Goal: Transaction & Acquisition: Purchase product/service

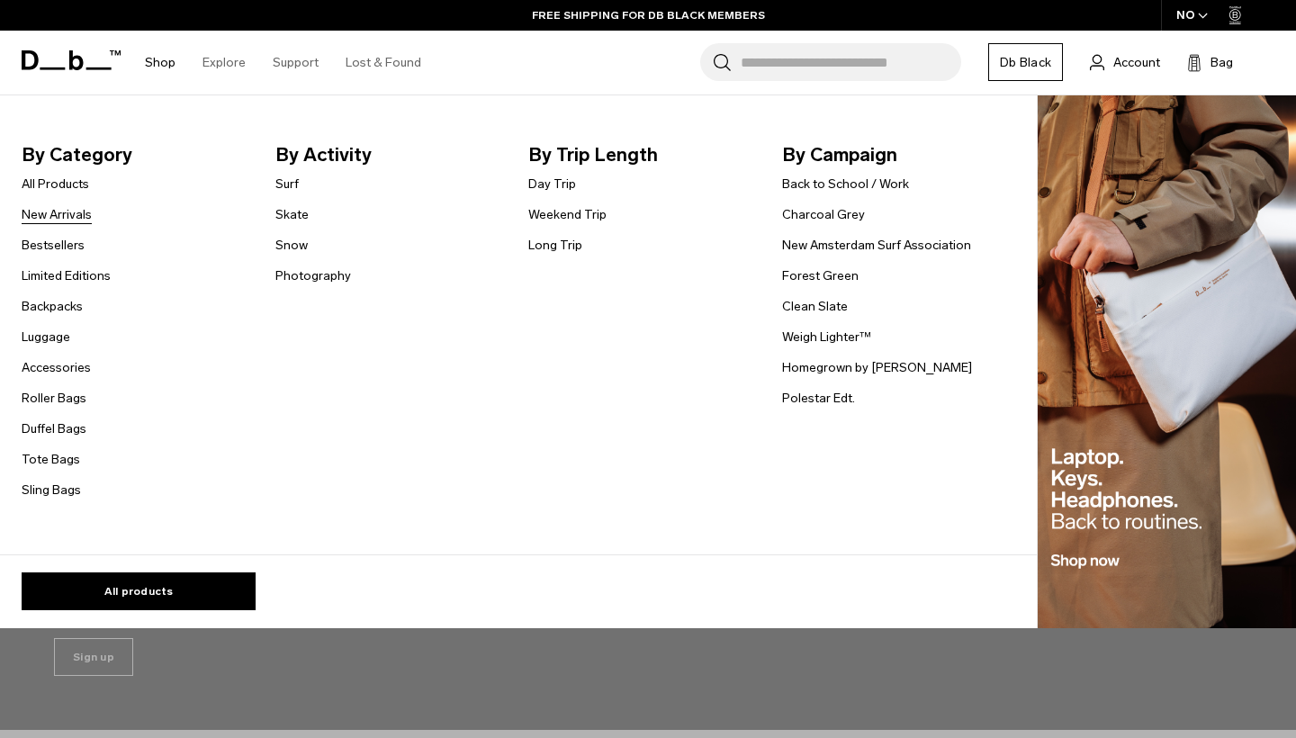
click at [57, 205] on link "New Arrivals" at bounding box center [57, 214] width 70 height 19
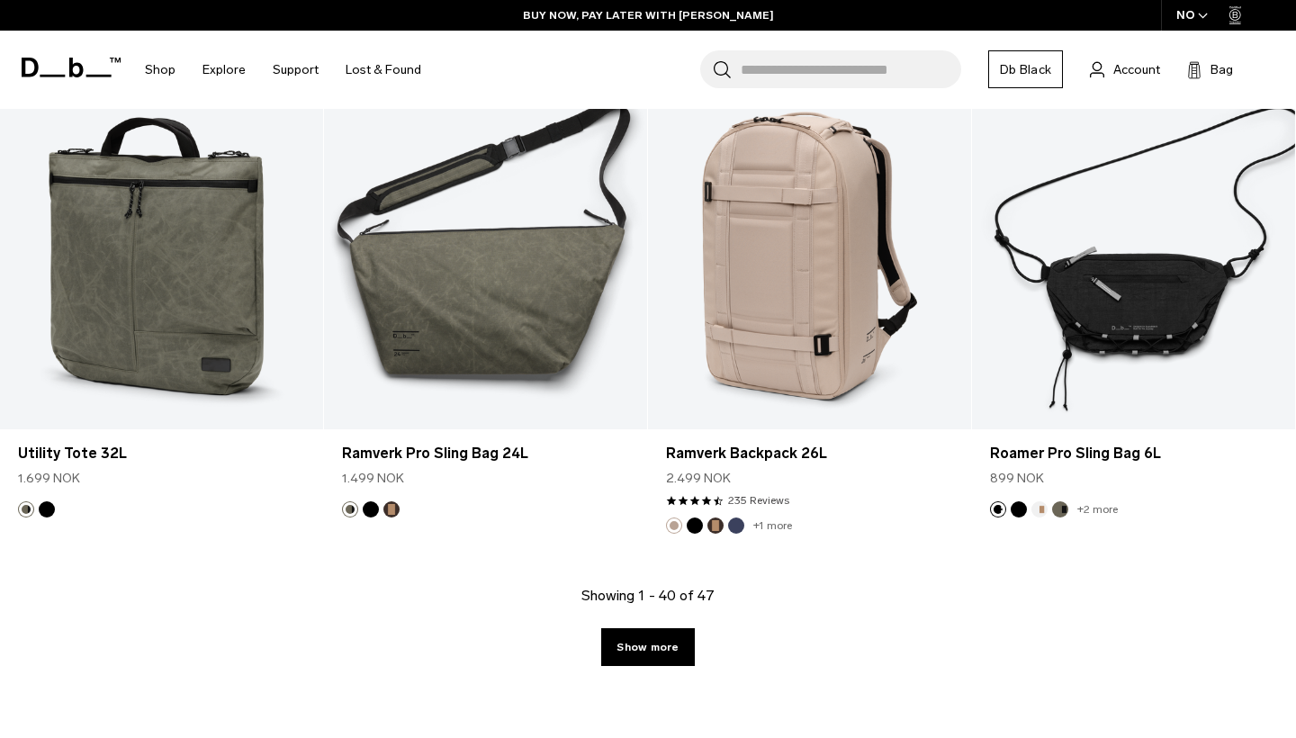
scroll to position [5402, 0]
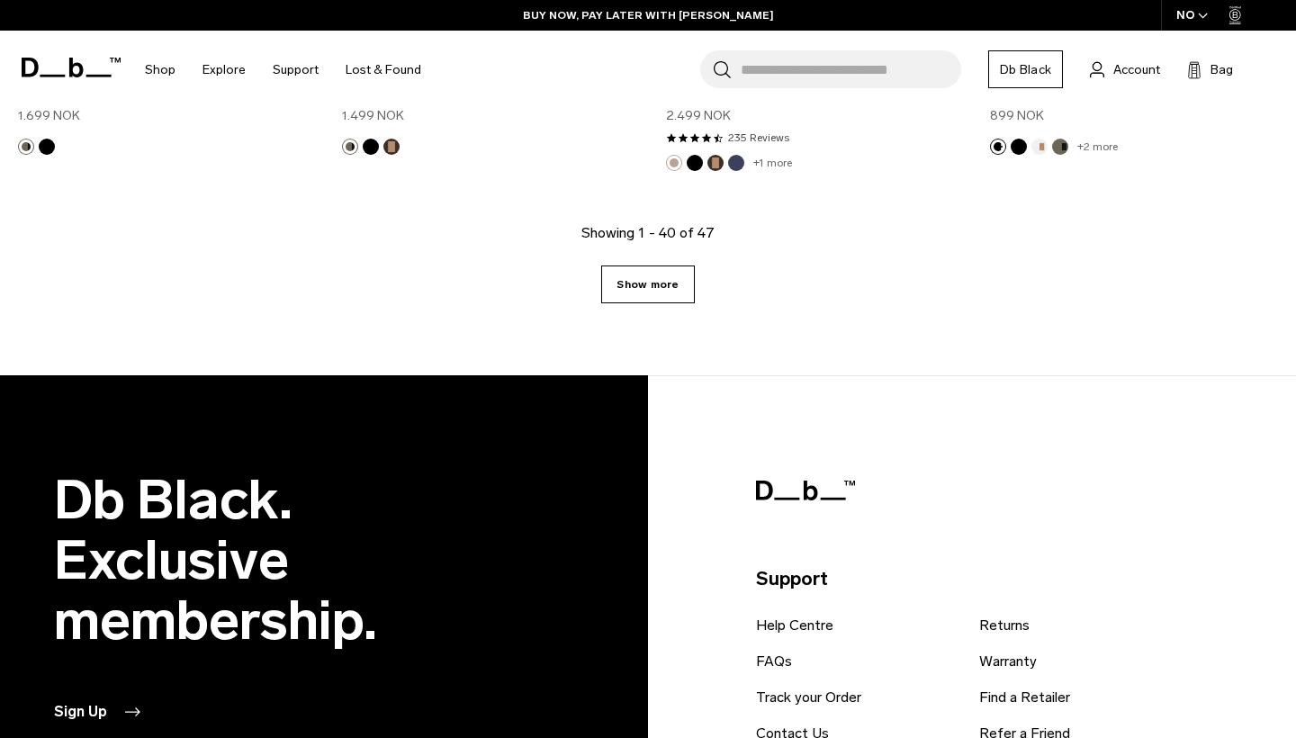
click at [617, 277] on link "Show more" at bounding box center [647, 285] width 93 height 38
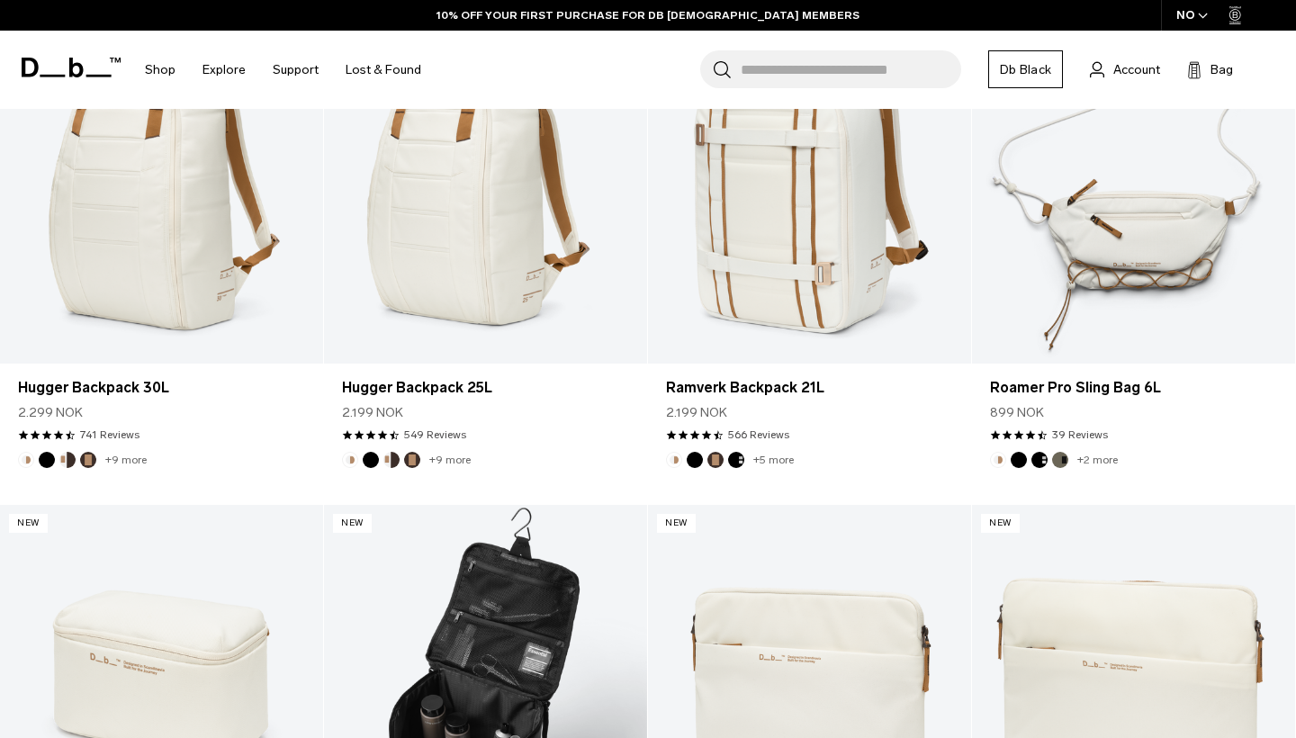
scroll to position [673, 0]
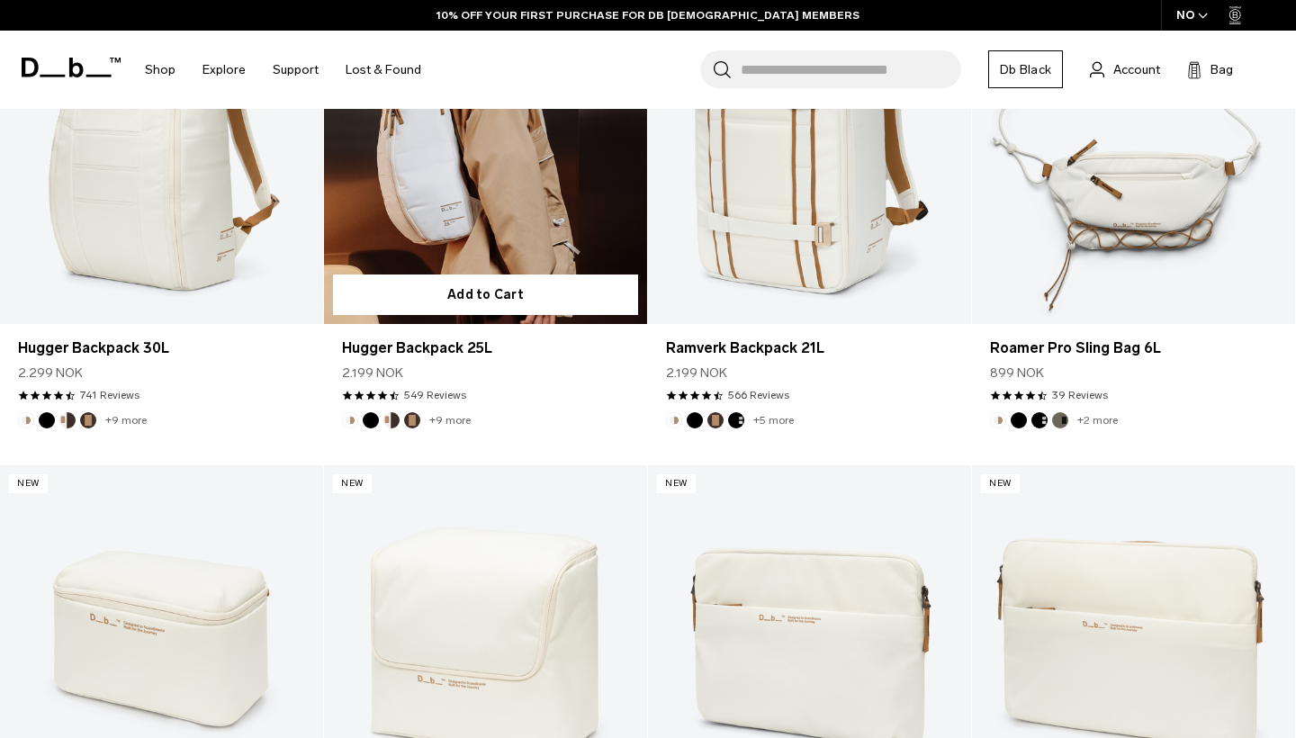
click at [474, 261] on link "Hugger Backpack 25L" at bounding box center [485, 144] width 323 height 359
